Goal: Information Seeking & Learning: Learn about a topic

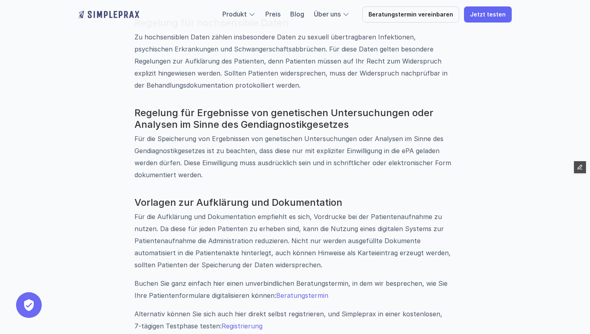
scroll to position [1051, 0]
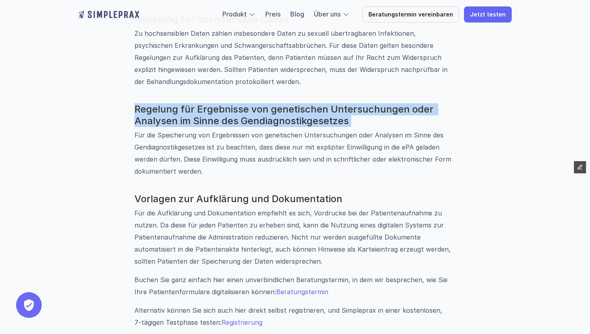
drag, startPoint x: 137, startPoint y: 96, endPoint x: 254, endPoint y: 116, distance: 119.3
copy h3 "Regelung für Ergebnisse von genetischen Untersuchungen oder Analysen im Sinne d…"
click at [380, 108] on h3 "Regelung für Ergebnisse von genetischen Untersuchungen oder Analysen im Sinne d…" at bounding box center [295, 115] width 321 height 23
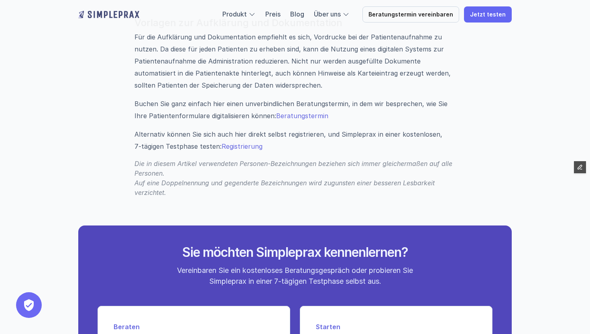
scroll to position [1230, 0]
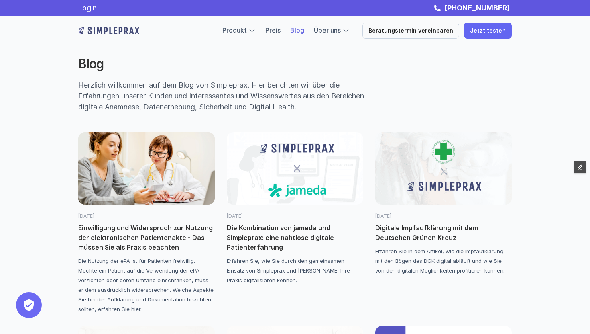
click at [433, 192] on img at bounding box center [444, 168] width 137 height 72
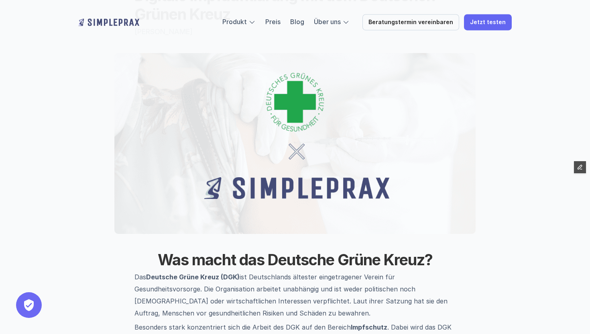
scroll to position [91, 0]
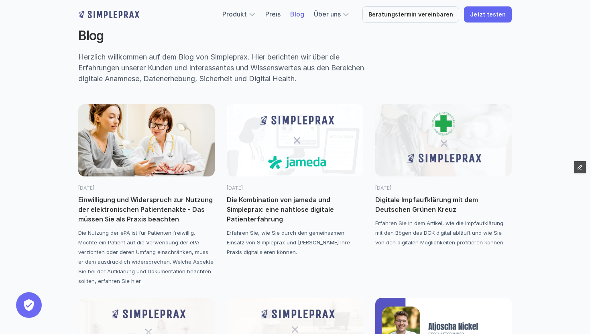
scroll to position [29, 0]
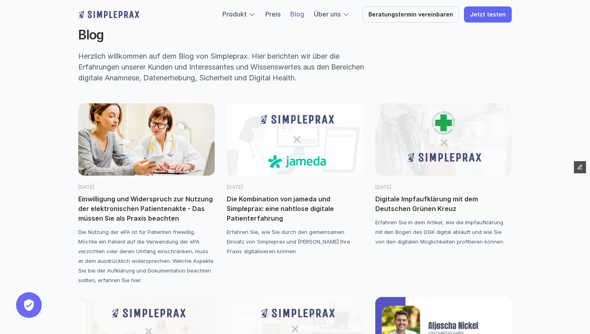
click at [170, 174] on img at bounding box center [146, 139] width 137 height 72
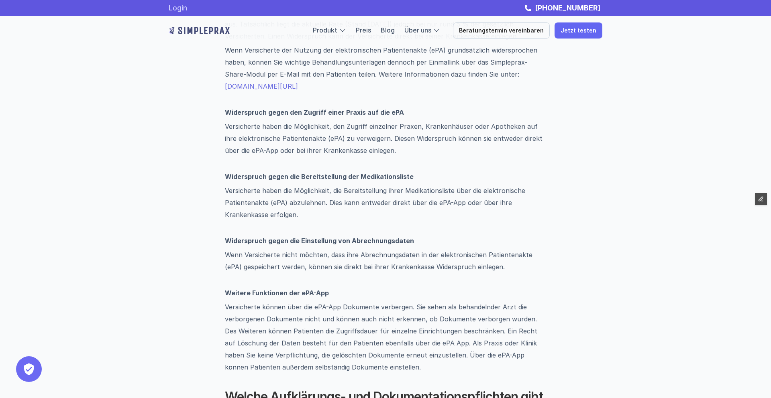
scroll to position [560, 0]
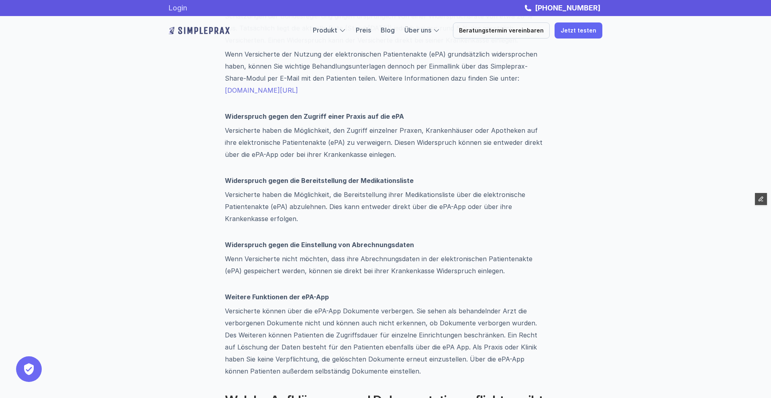
click at [184, 10] on link "Login" at bounding box center [178, 8] width 18 height 8
